Goal: Transaction & Acquisition: Obtain resource

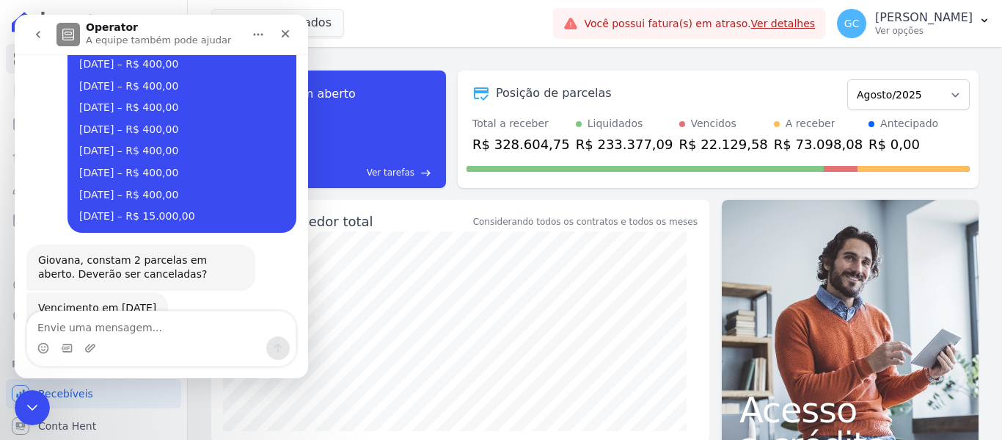
scroll to position [875, 0]
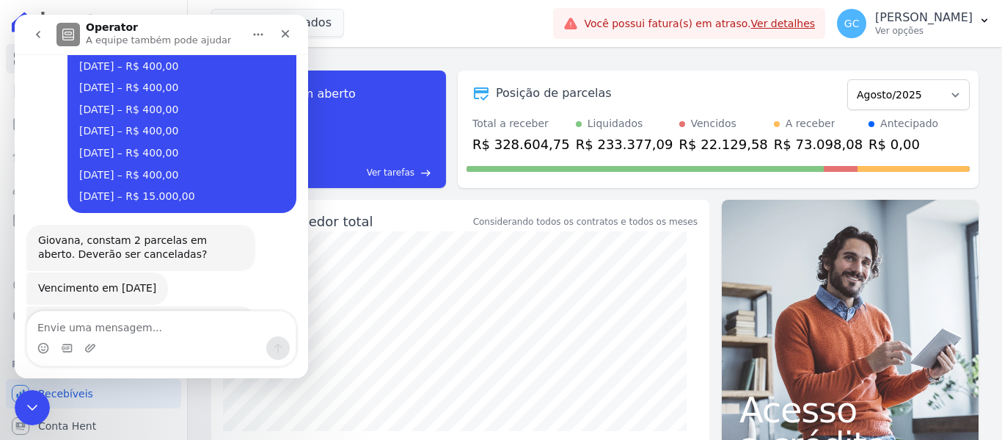
click at [35, 410] on icon "Encerramento do Messenger da Intercom" at bounding box center [32, 407] width 18 height 18
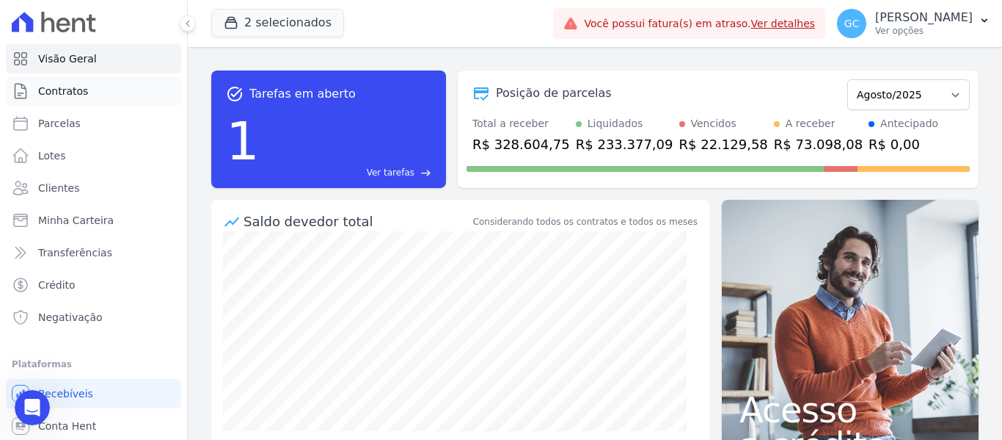
click at [83, 82] on link "Contratos" at bounding box center [93, 90] width 175 height 29
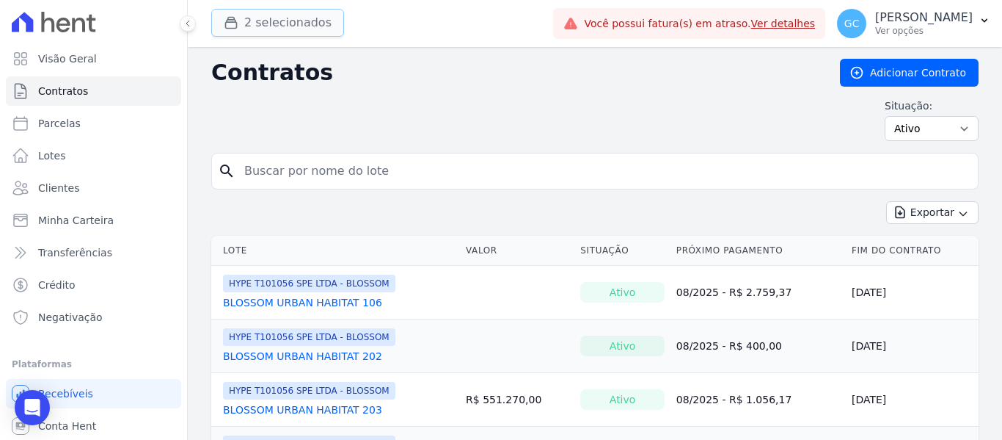
click at [263, 18] on button "2 selecionados" at bounding box center [277, 23] width 133 height 28
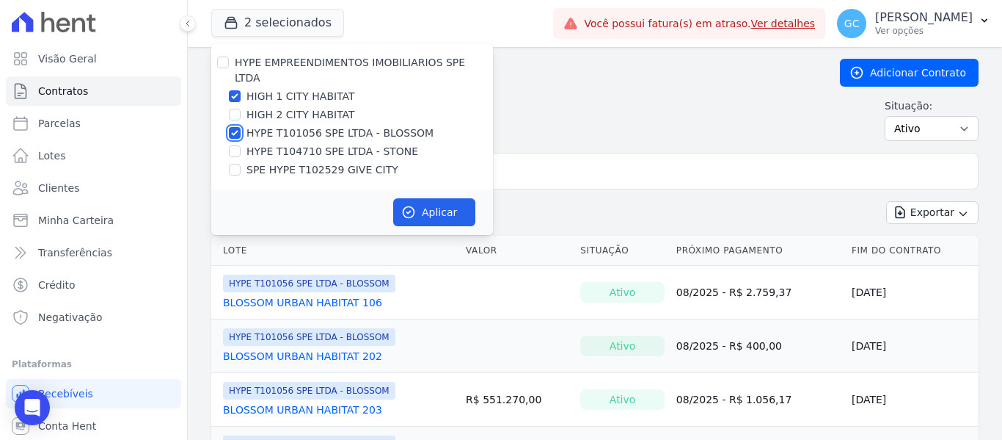
click at [233, 127] on input "HYPE T101056 SPE LTDA - BLOSSOM" at bounding box center [235, 133] width 12 height 12
checkbox input "false"
click at [236, 90] on input "HIGH 1 CITY HABITAT" at bounding box center [235, 96] width 12 height 12
checkbox input "false"
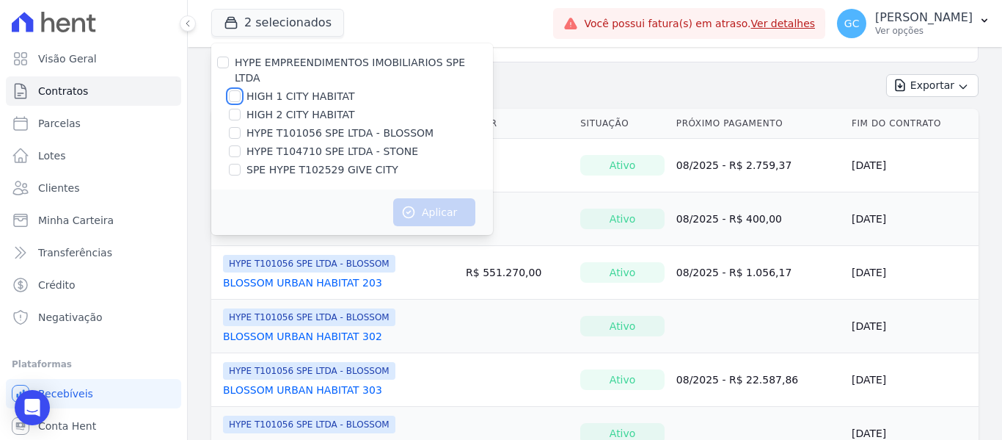
scroll to position [147, 0]
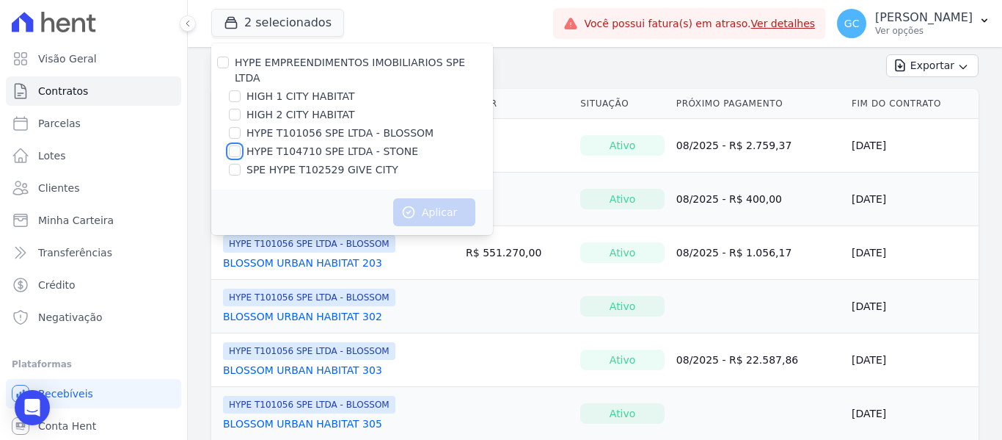
click at [238, 145] on input "HYPE T104710 SPE LTDA - STONE" at bounding box center [235, 151] width 12 height 12
checkbox input "true"
click at [452, 198] on button "Aplicar" at bounding box center [434, 212] width 82 height 28
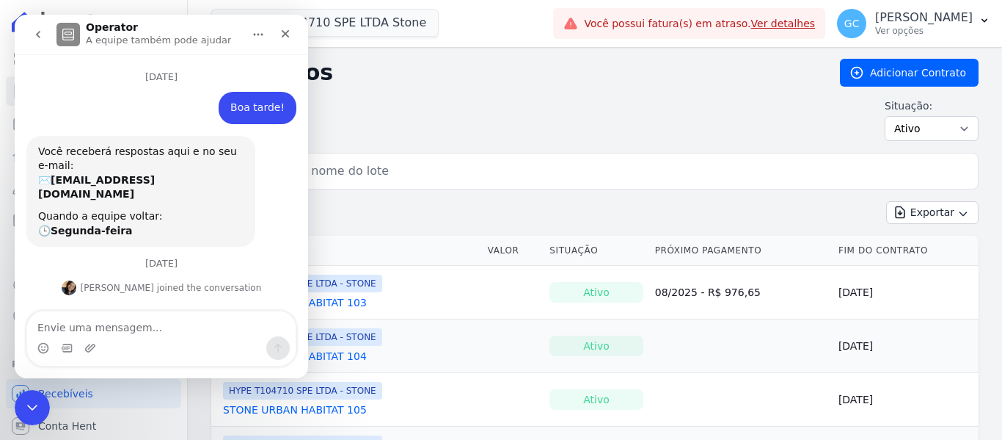
scroll to position [875, 0]
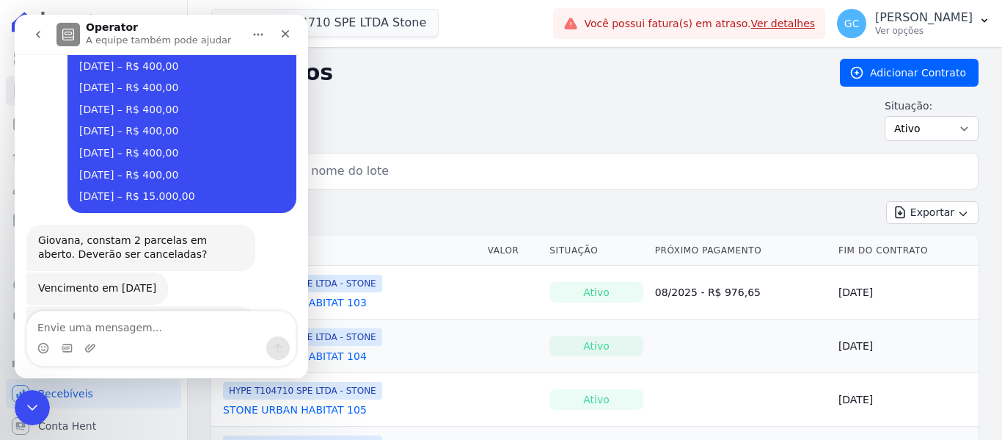
click at [24, 404] on icon "Encerramento do Messenger da Intercom" at bounding box center [32, 407] width 18 height 18
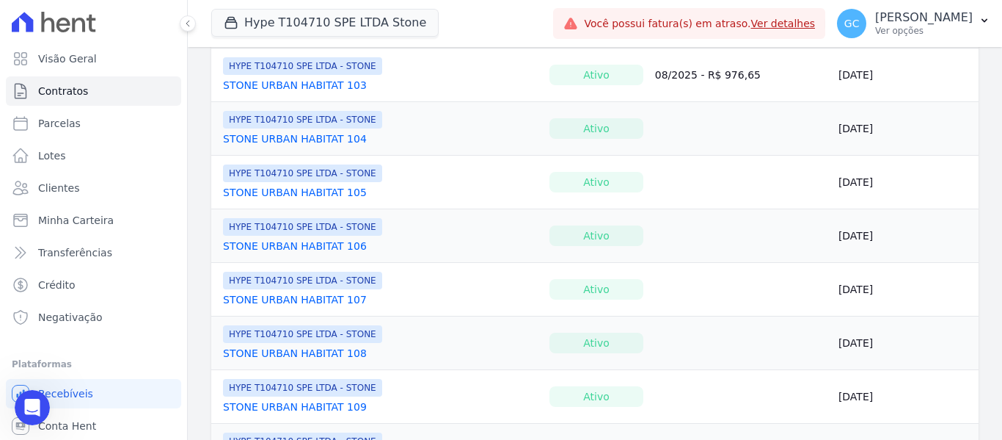
scroll to position [0, 0]
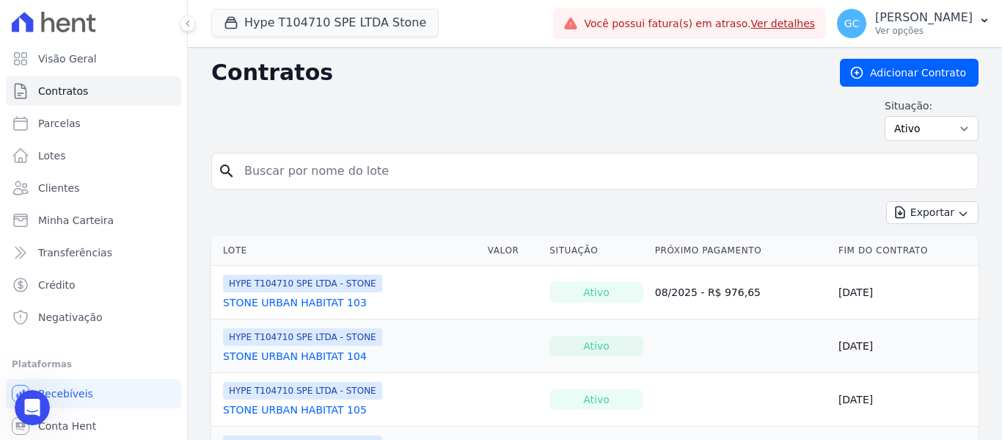
click at [339, 174] on input "search" at bounding box center [604, 170] width 737 height 29
type input "604"
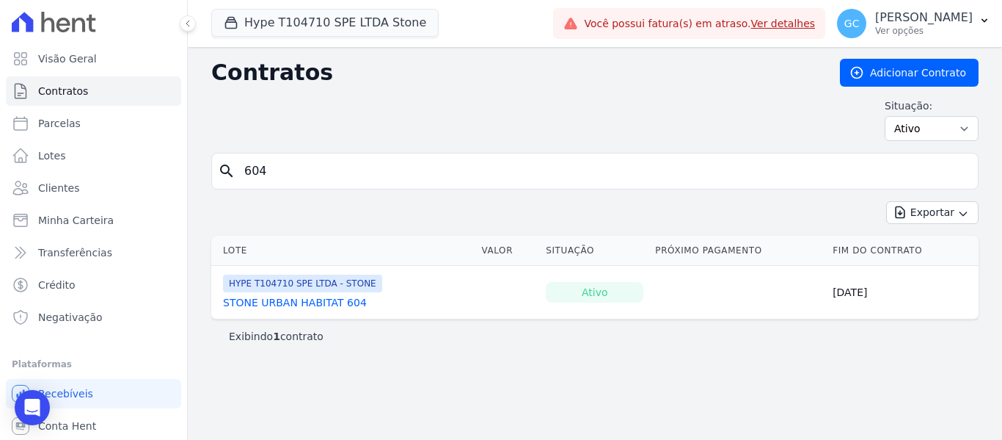
click at [302, 299] on link "STONE URBAN HABITAT 604" at bounding box center [295, 302] width 144 height 15
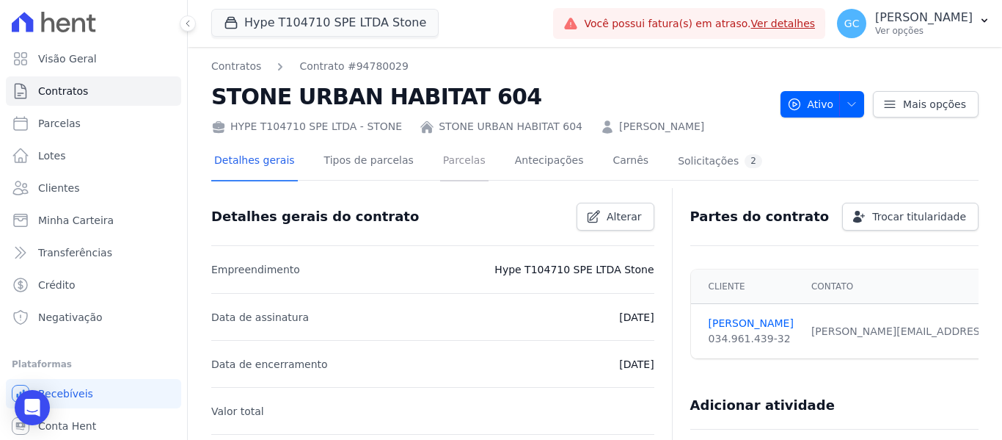
click at [440, 162] on link "Parcelas" at bounding box center [464, 161] width 48 height 39
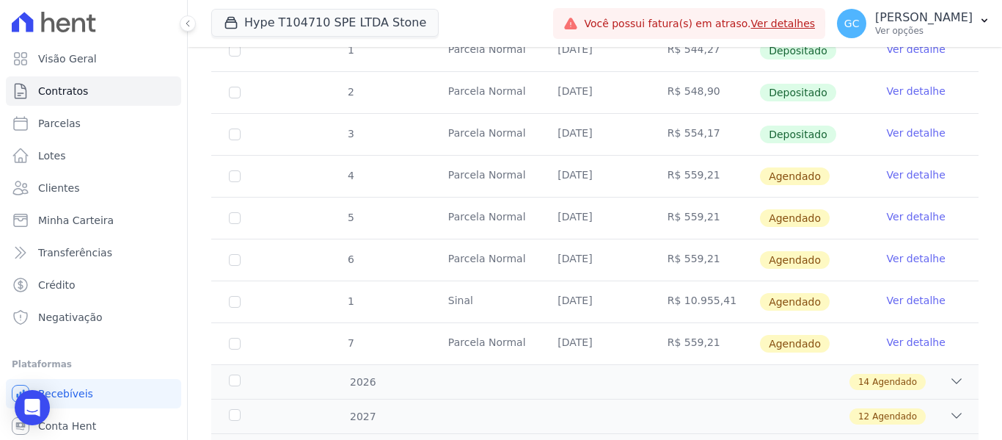
scroll to position [294, 0]
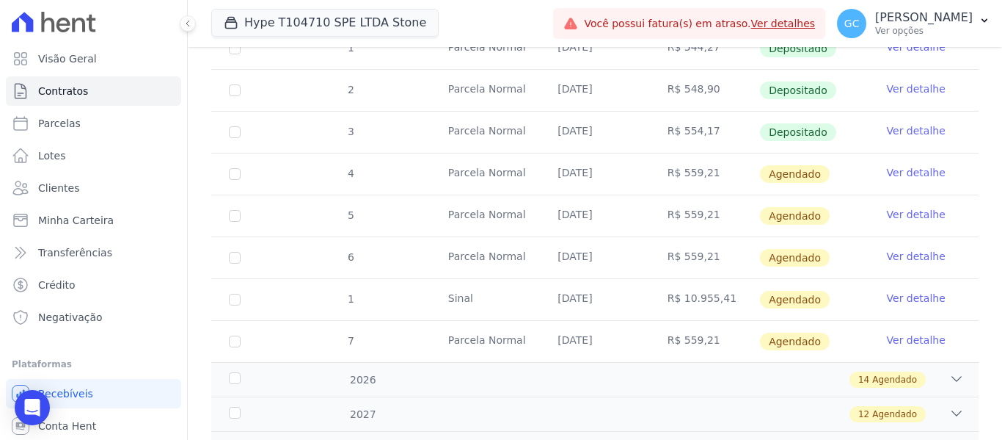
click at [908, 165] on link "Ver detalhe" at bounding box center [916, 172] width 59 height 15
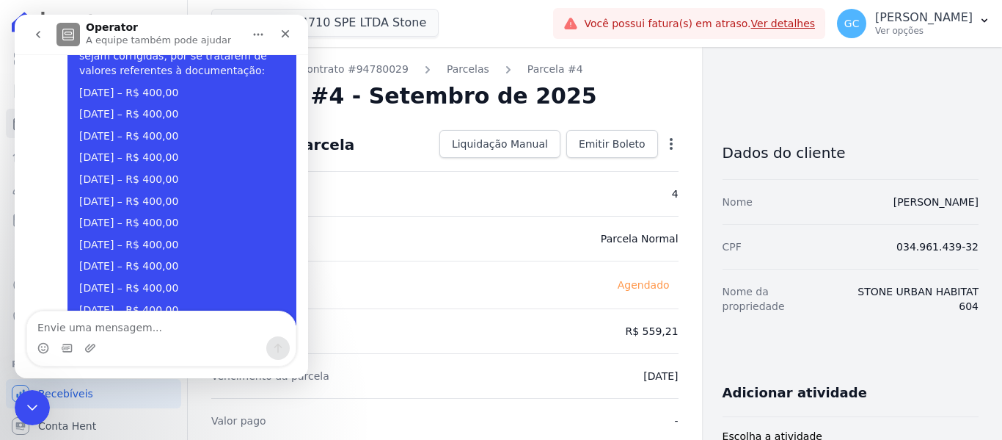
scroll to position [875, 0]
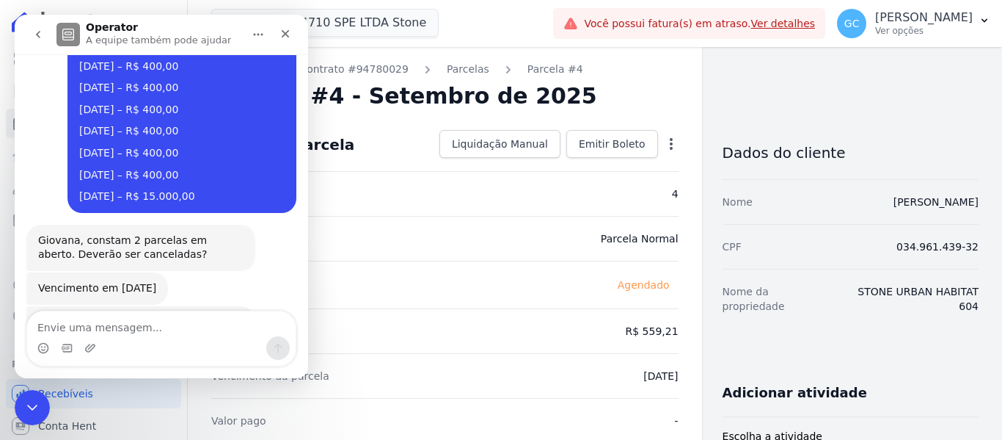
click at [31, 405] on icon "Encerramento do Messenger da Intercom" at bounding box center [32, 407] width 18 height 18
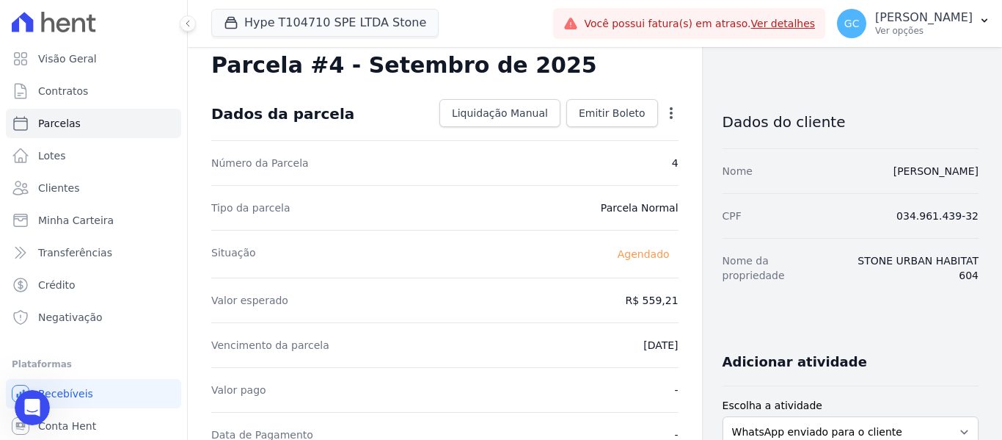
scroll to position [0, 0]
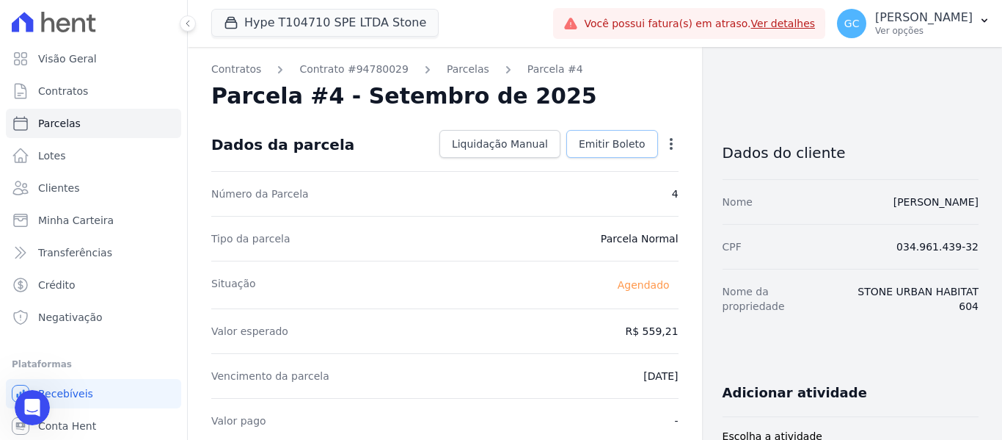
click at [596, 144] on span "Emitir Boleto" at bounding box center [612, 143] width 67 height 15
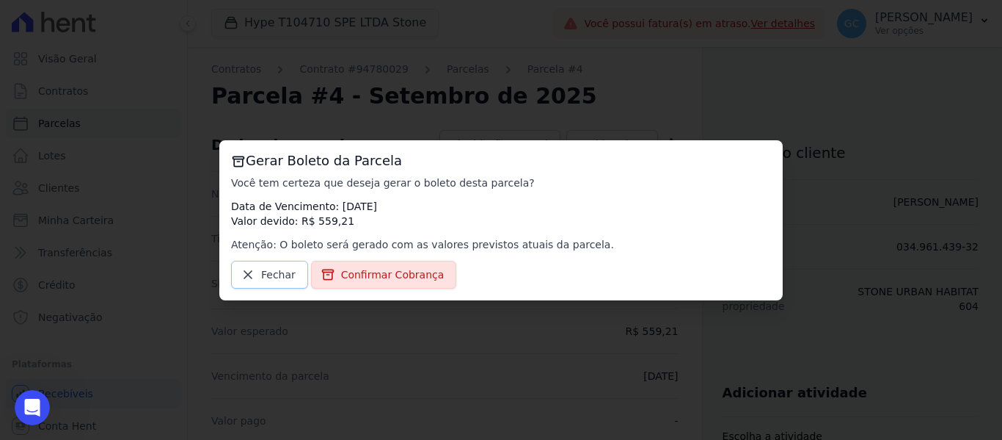
click at [243, 273] on icon at bounding box center [248, 274] width 15 height 15
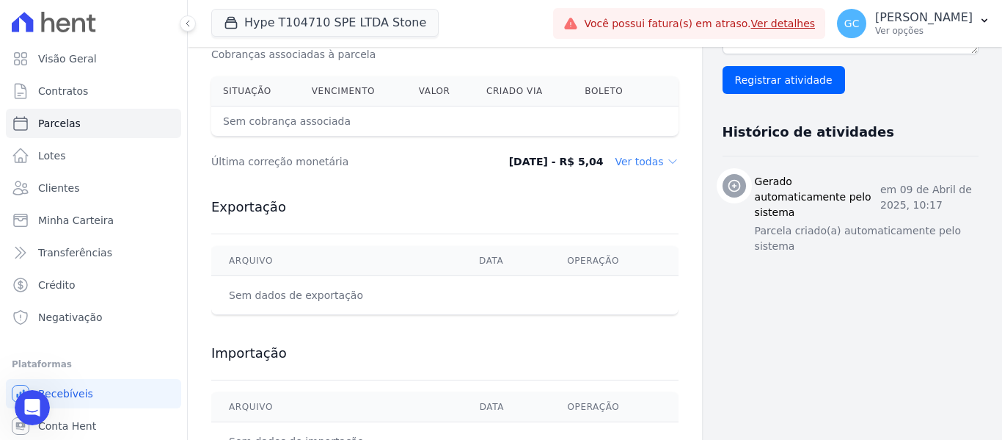
scroll to position [563, 0]
